Goal: Information Seeking & Learning: Learn about a topic

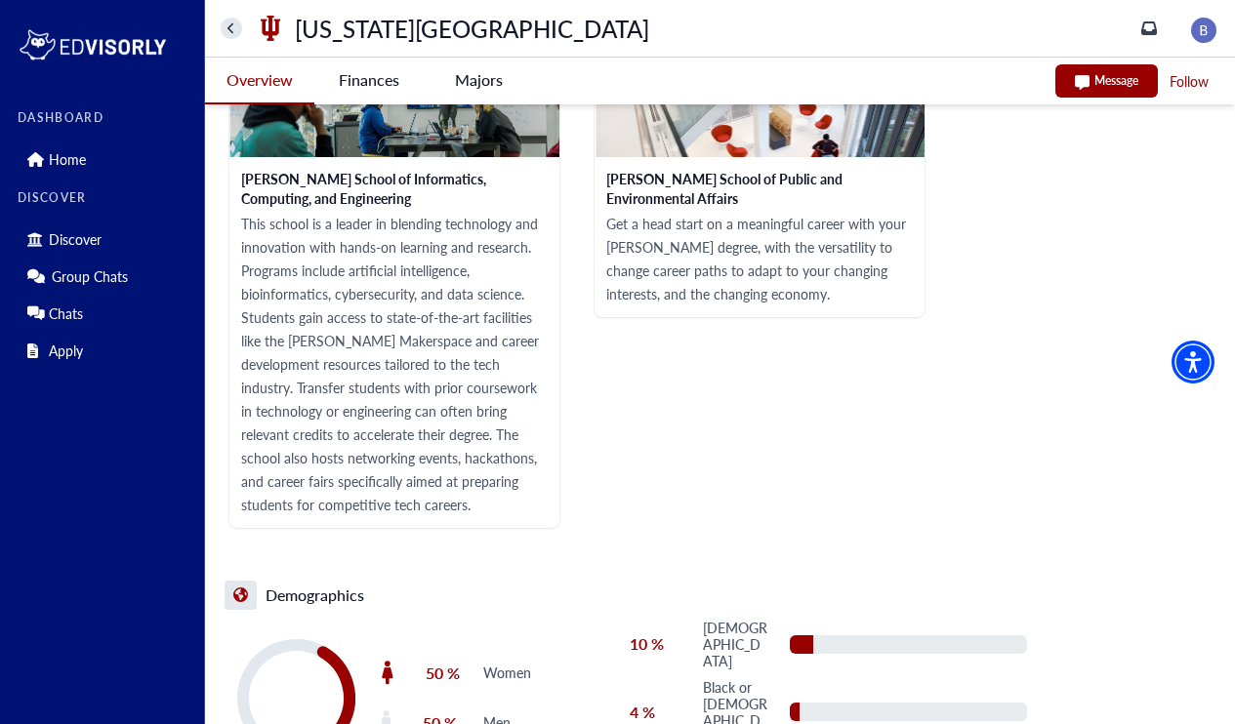
scroll to position [2988, 0]
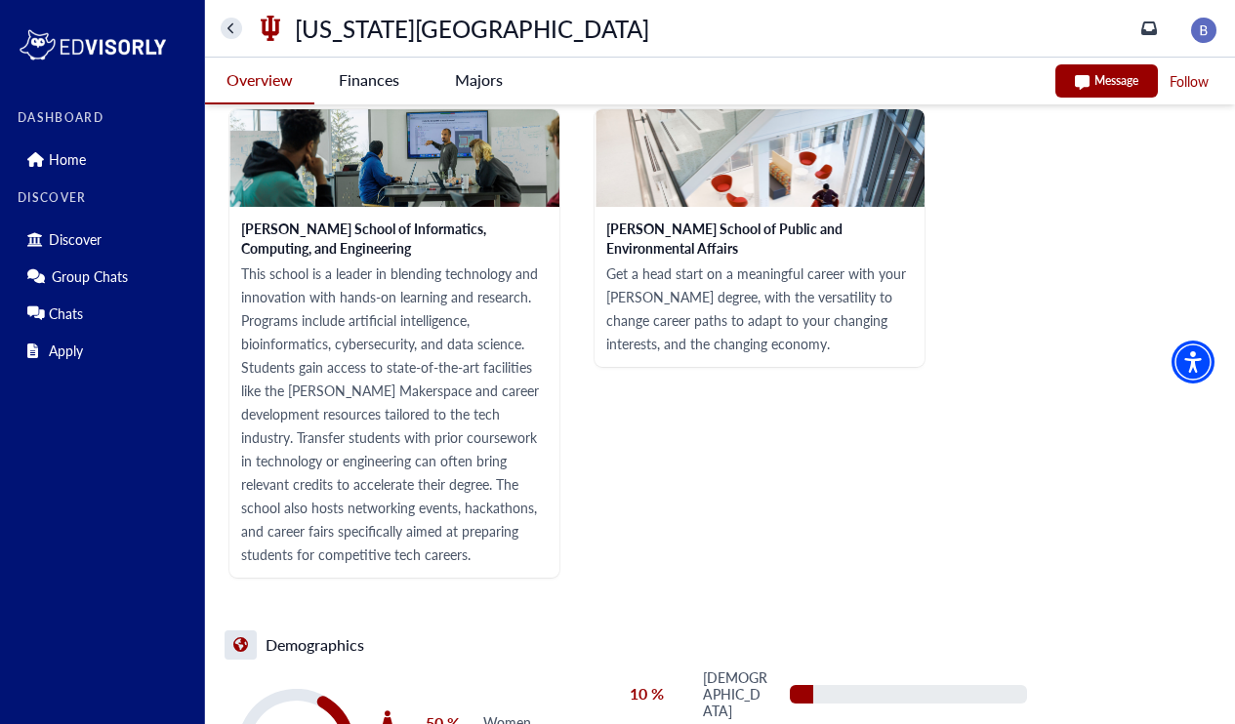
click at [382, 83] on University-tag "Finances" at bounding box center [368, 80] width 109 height 45
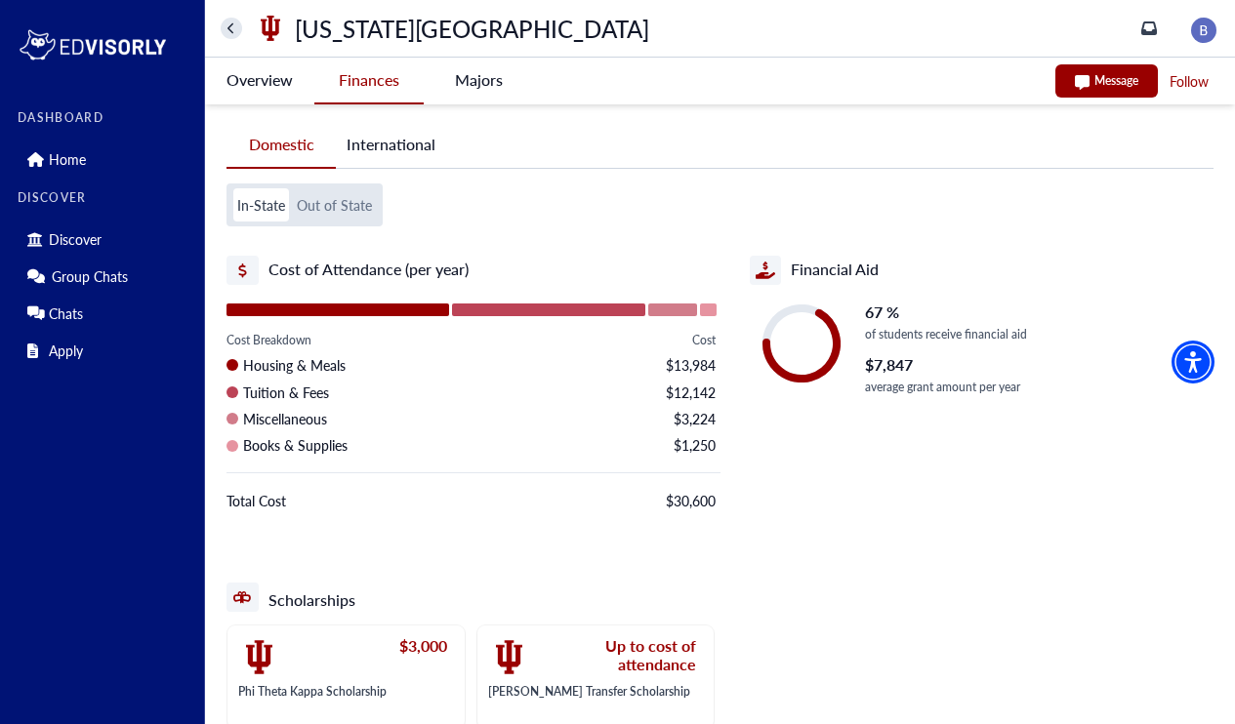
scroll to position [0, 0]
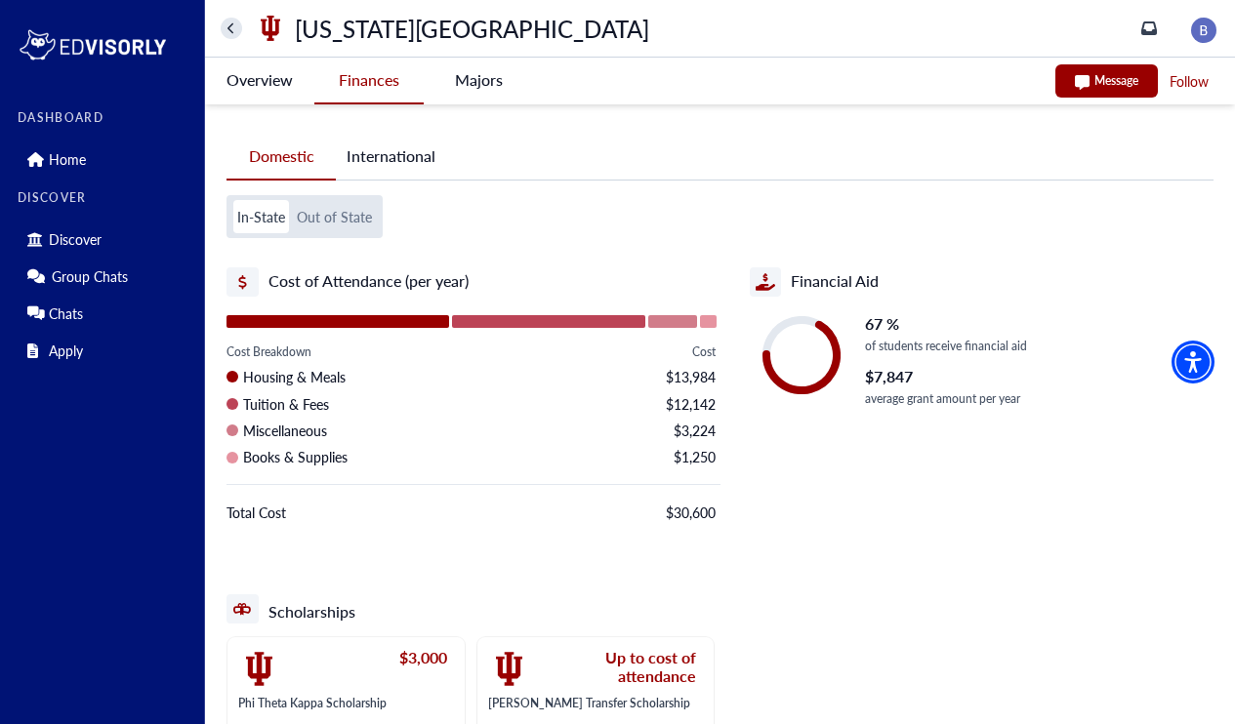
click at [479, 88] on -tag "Majors" at bounding box center [478, 80] width 109 height 45
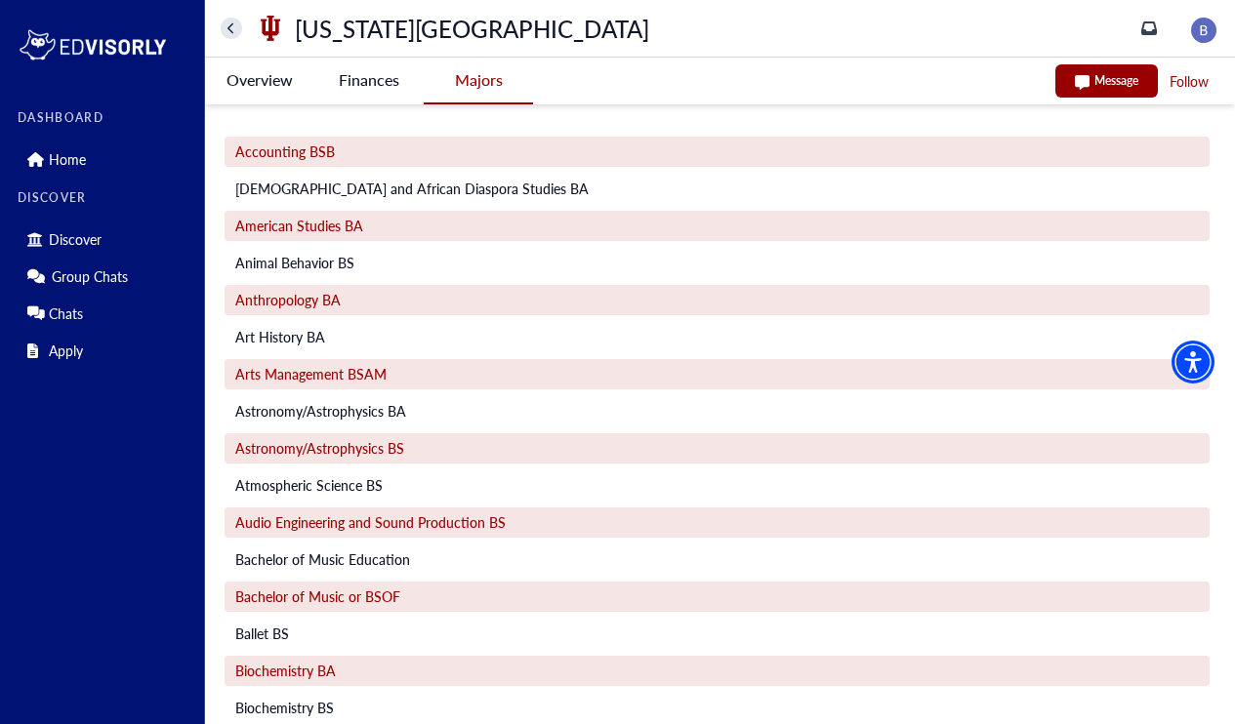
click at [276, 87] on University-tag "Overview" at bounding box center [259, 80] width 109 height 45
